Goal: Task Accomplishment & Management: Use online tool/utility

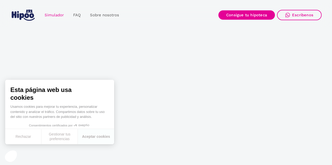
click at [53, 14] on link "Simulador" at bounding box center [54, 15] width 28 height 10
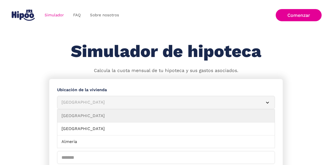
click at [79, 99] on div "Albacete" at bounding box center [159, 102] width 196 height 6
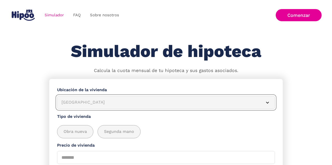
click at [73, 103] on div "Albacete" at bounding box center [159, 102] width 196 height 6
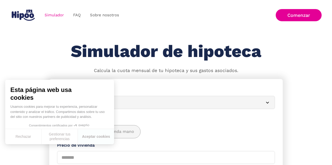
click at [31, 137] on button "Rechazar" at bounding box center [23, 136] width 36 height 15
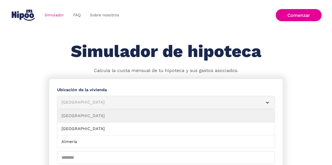
click at [77, 99] on div "Albacete" at bounding box center [159, 102] width 196 height 6
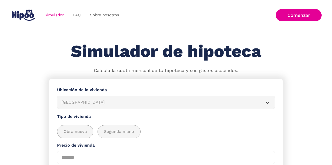
click at [77, 99] on div "Albacete" at bounding box center [159, 102] width 196 height 6
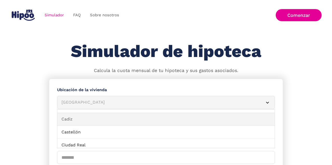
scroll to position [100, 0]
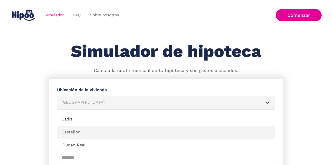
click at [75, 126] on link "Castellón" at bounding box center [165, 132] width 217 height 13
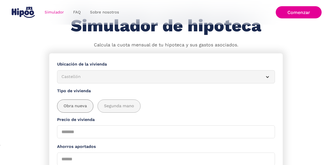
scroll to position [45, 0]
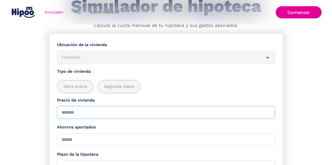
click at [67, 111] on input "Precio de vivienda" at bounding box center [166, 112] width 218 height 13
click at [63, 112] on input "*******" at bounding box center [166, 112] width 218 height 13
type input "*******"
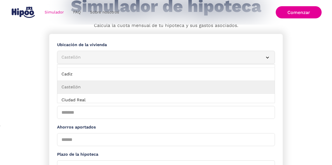
click at [76, 60] on div "Castellón" at bounding box center [159, 57] width 196 height 6
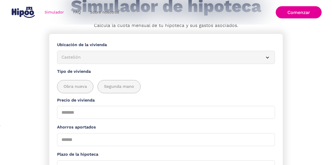
click at [76, 60] on div "Castellón" at bounding box center [159, 57] width 196 height 6
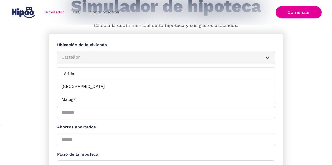
scroll to position [344, 0]
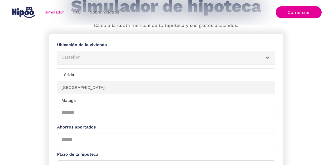
click at [76, 81] on link "Madrid" at bounding box center [165, 87] width 217 height 13
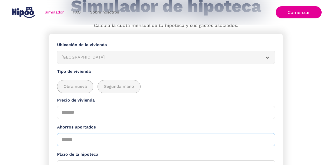
click at [72, 138] on input "Ahorros aportados" at bounding box center [166, 139] width 218 height 13
type input "*******"
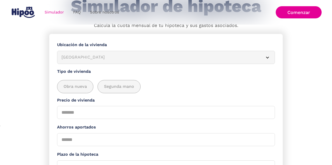
click at [48, 139] on section "**********" at bounding box center [166, 144] width 332 height 221
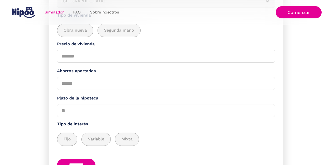
scroll to position [107, 0]
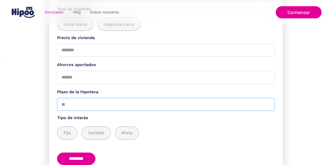
click at [74, 103] on input "Plazo de la hipoteca" at bounding box center [166, 104] width 218 height 13
type input "**"
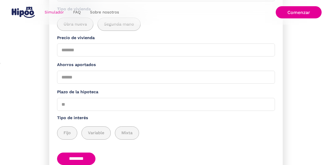
click at [78, 156] on input "********" at bounding box center [76, 159] width 38 height 13
click at [96, 132] on span "Variable" at bounding box center [96, 133] width 16 height 6
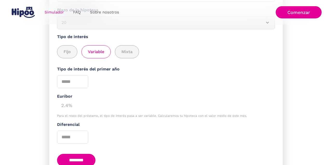
click at [94, 133] on div "Diferencial" at bounding box center [166, 132] width 218 height 22
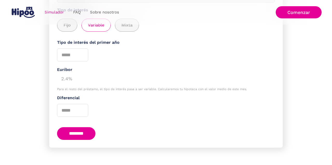
click at [79, 132] on input "********" at bounding box center [76, 133] width 38 height 13
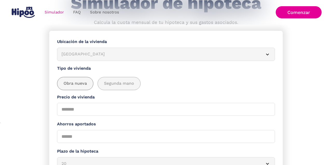
click at [74, 82] on span "Obra nueva" at bounding box center [74, 83] width 23 height 6
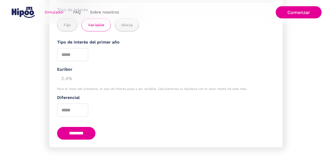
scroll to position [216, 0]
click at [76, 129] on input "********" at bounding box center [76, 133] width 38 height 13
click at [113, 57] on div "Tipo de interés del primer año" at bounding box center [166, 50] width 218 height 22
click at [72, 54] on input "Tipo de interés del primer año" at bounding box center [72, 54] width 31 height 13
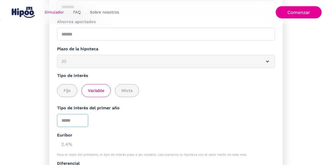
scroll to position [159, 0]
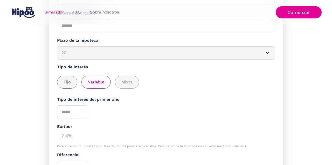
click at [68, 79] on span "Fijo" at bounding box center [66, 82] width 7 height 6
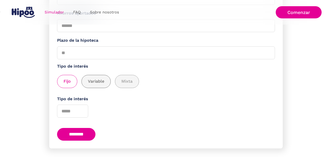
click at [98, 80] on span "Variable" at bounding box center [96, 81] width 16 height 6
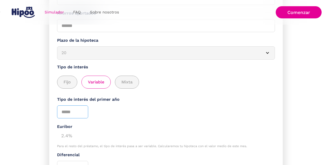
click at [81, 109] on input "*" at bounding box center [72, 111] width 31 height 13
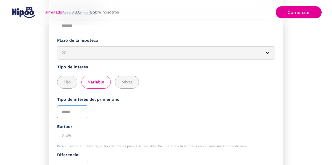
click at [81, 111] on input "*" at bounding box center [72, 111] width 31 height 13
type input "*"
click at [81, 111] on input "*" at bounding box center [72, 111] width 31 height 13
click at [116, 120] on form "**********" at bounding box center [165, 62] width 233 height 284
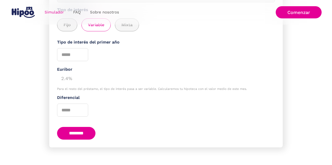
scroll to position [216, 0]
click at [82, 129] on input "********" at bounding box center [76, 133] width 38 height 13
click at [126, 87] on div "Para el resto del préstamo, el tipo de interés pasa a ser variable. Calcularemo…" at bounding box center [166, 89] width 218 height 4
click at [81, 107] on input "*" at bounding box center [72, 110] width 31 height 13
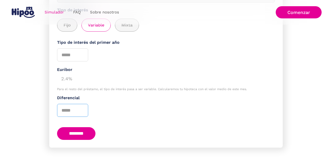
type input "*"
click at [81, 107] on input "*" at bounding box center [72, 110] width 31 height 13
click at [80, 132] on input "********" at bounding box center [76, 133] width 38 height 13
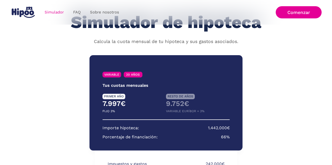
scroll to position [28, 0]
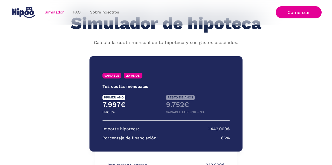
click at [178, 100] on h4 "9.752€" at bounding box center [198, 104] width 64 height 9
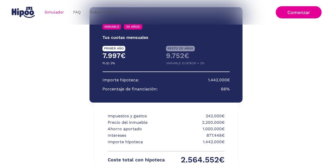
scroll to position [74, 0]
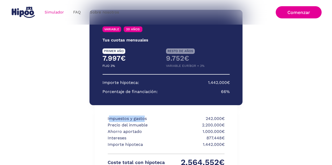
drag, startPoint x: 109, startPoint y: 93, endPoint x: 145, endPoint y: 94, distance: 35.8
click at [145, 116] on p "Impuestos y gastos" at bounding box center [135, 119] width 57 height 6
drag, startPoint x: 215, startPoint y: 91, endPoint x: 229, endPoint y: 90, distance: 14.8
click at [229, 105] on div "Impuestos y gastos 242.000€ Precio del inmueble 2.200.000€ Ahorro aportado 1.00…" at bounding box center [166, 145] width 142 height 81
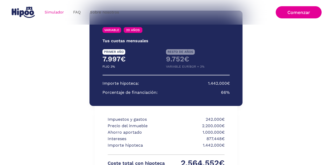
click at [125, 123] on p "Precio del inmueble" at bounding box center [135, 126] width 57 height 6
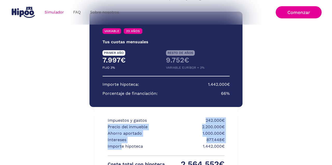
drag, startPoint x: 121, startPoint y: 121, endPoint x: 104, endPoint y: 91, distance: 34.3
click at [104, 107] on div "Impuestos y gastos 242.000€ Precio del inmueble 2.200.000€ Ahorro aportado 1.00…" at bounding box center [166, 147] width 142 height 81
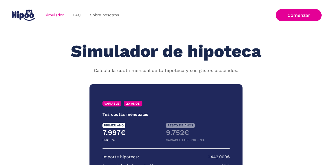
scroll to position [0, 0]
